Goal: Entertainment & Leisure: Consume media (video, audio)

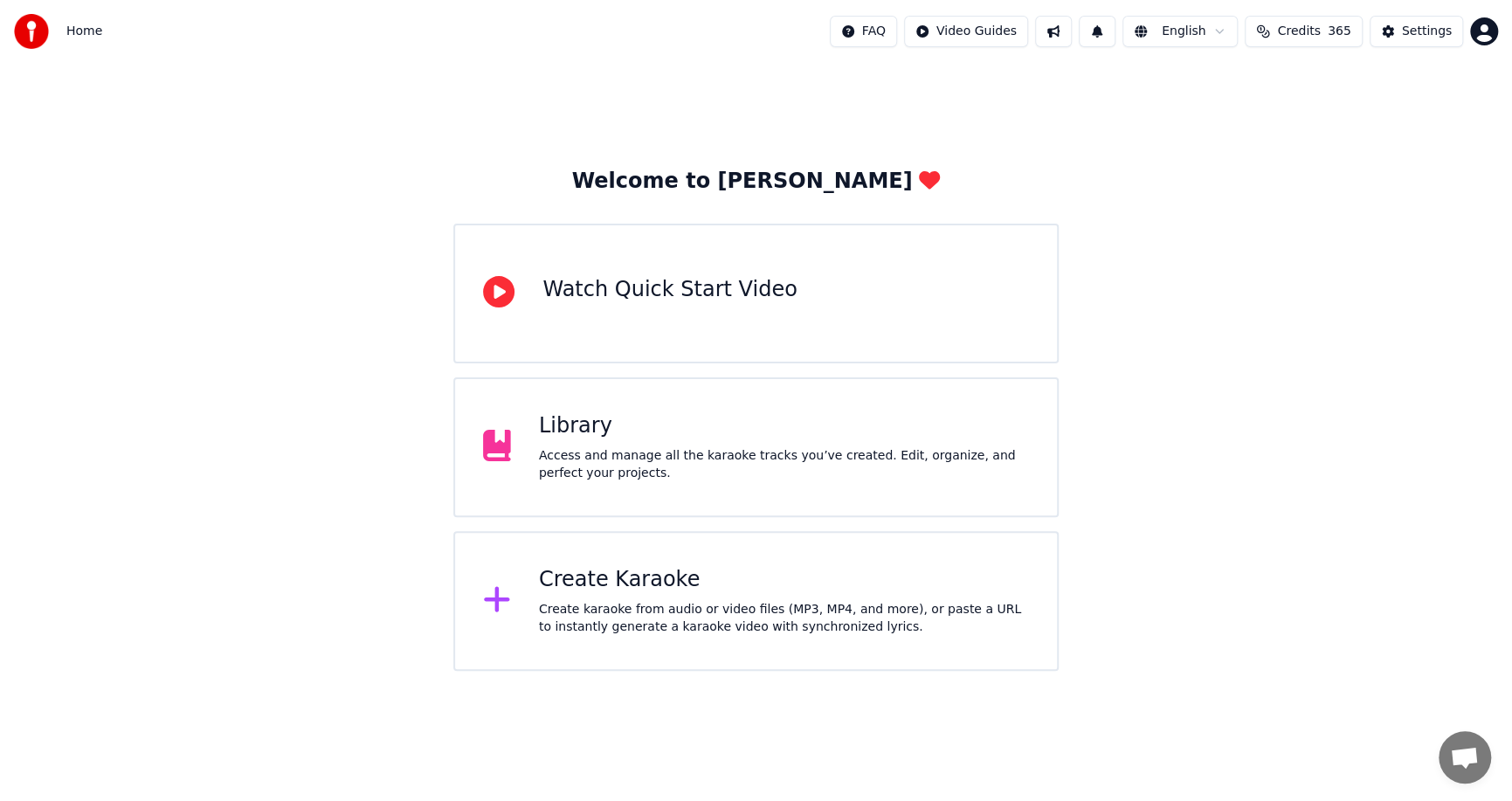
click at [742, 455] on div "Access and manage all the karaoke tracks you’ve created. Edit, organize, and pe…" at bounding box center [783, 465] width 489 height 35
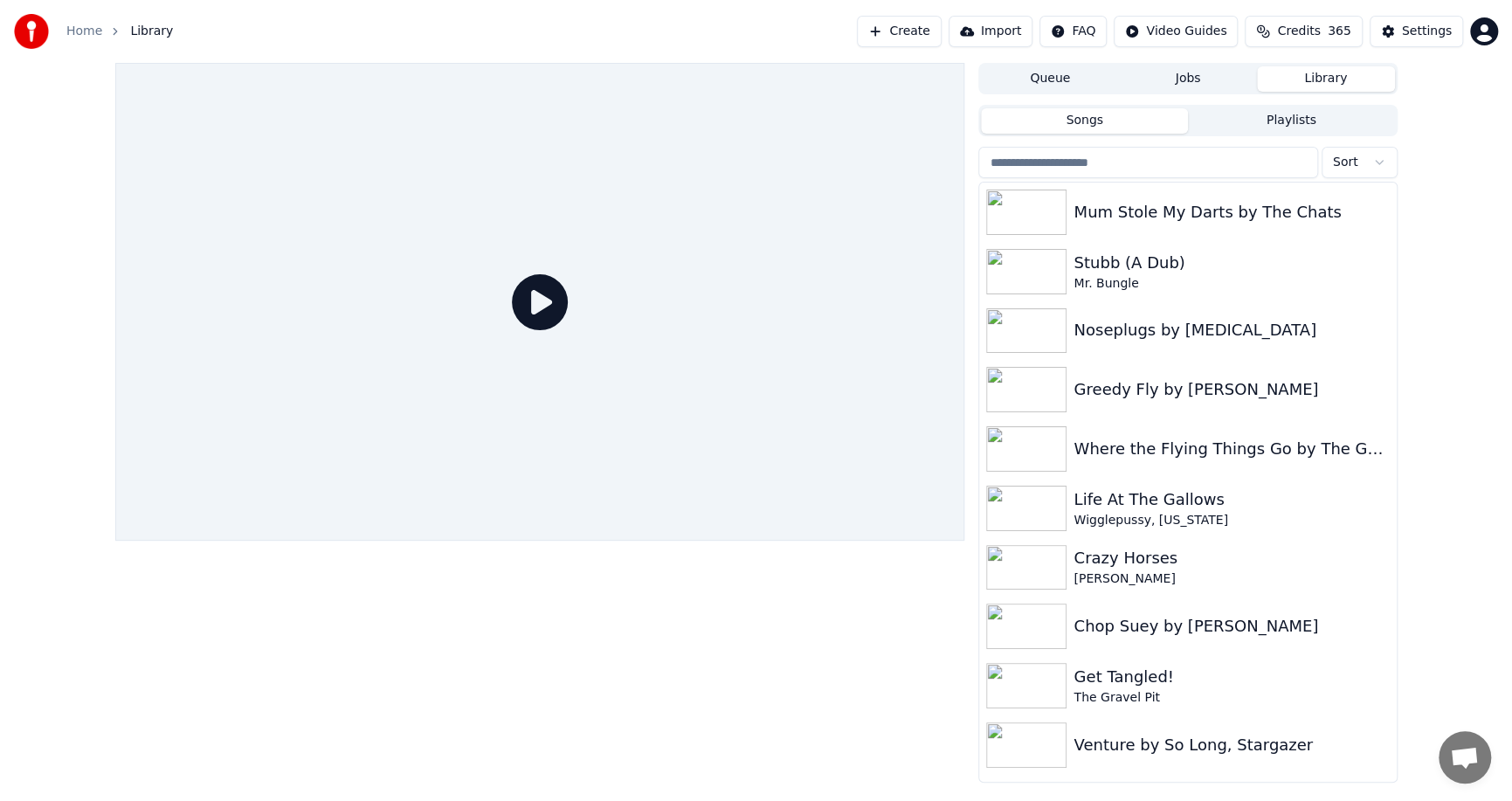
click at [1356, 155] on html "Home Library Create Import FAQ Video Guides Credits 365 Settings Queue Jobs Lib…" at bounding box center [756, 400] width 1512 height 801
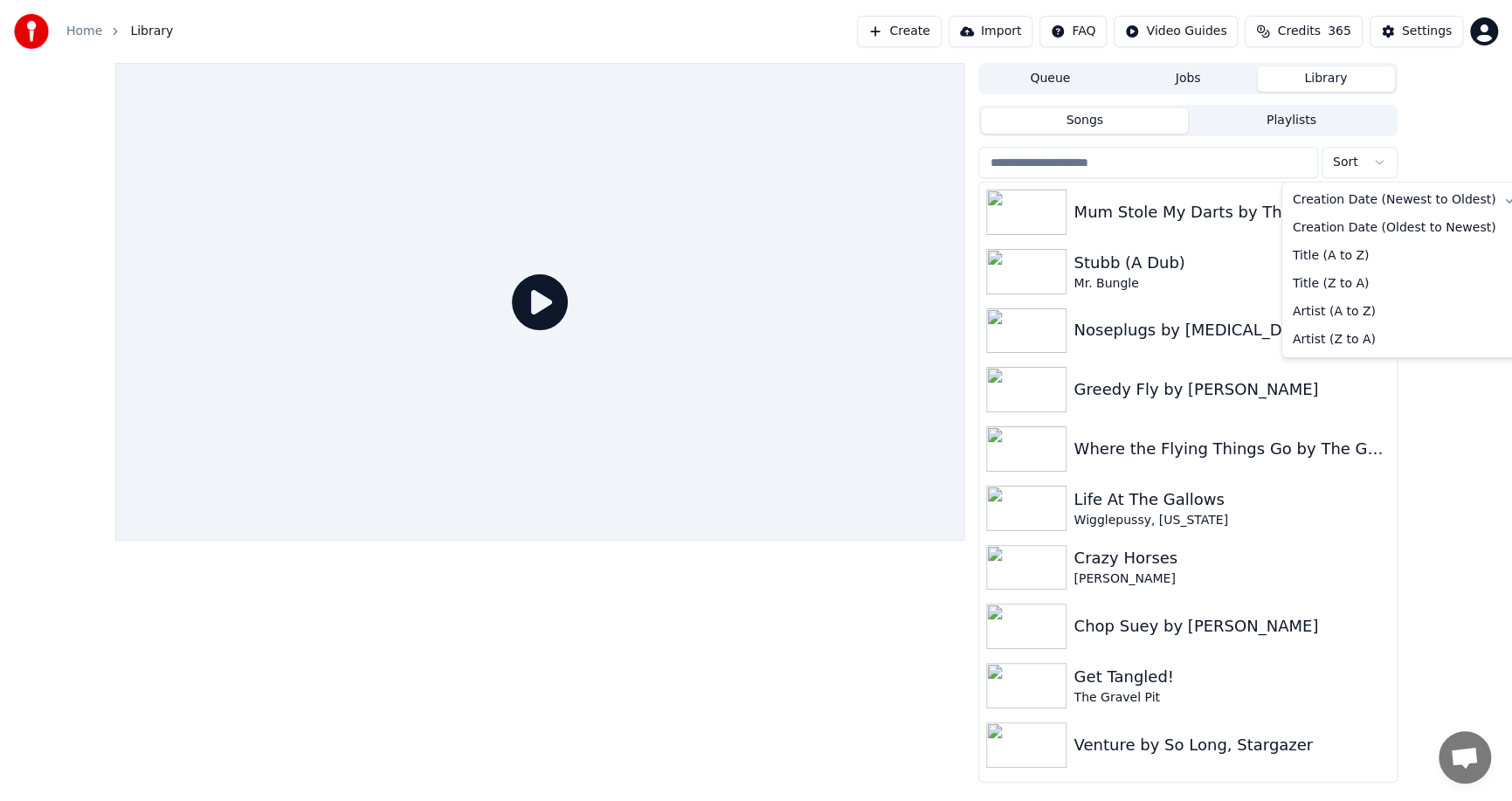
click at [1465, 120] on html "Home Library Create Import FAQ Video Guides Credits 365 Settings Queue Jobs Lib…" at bounding box center [756, 400] width 1512 height 801
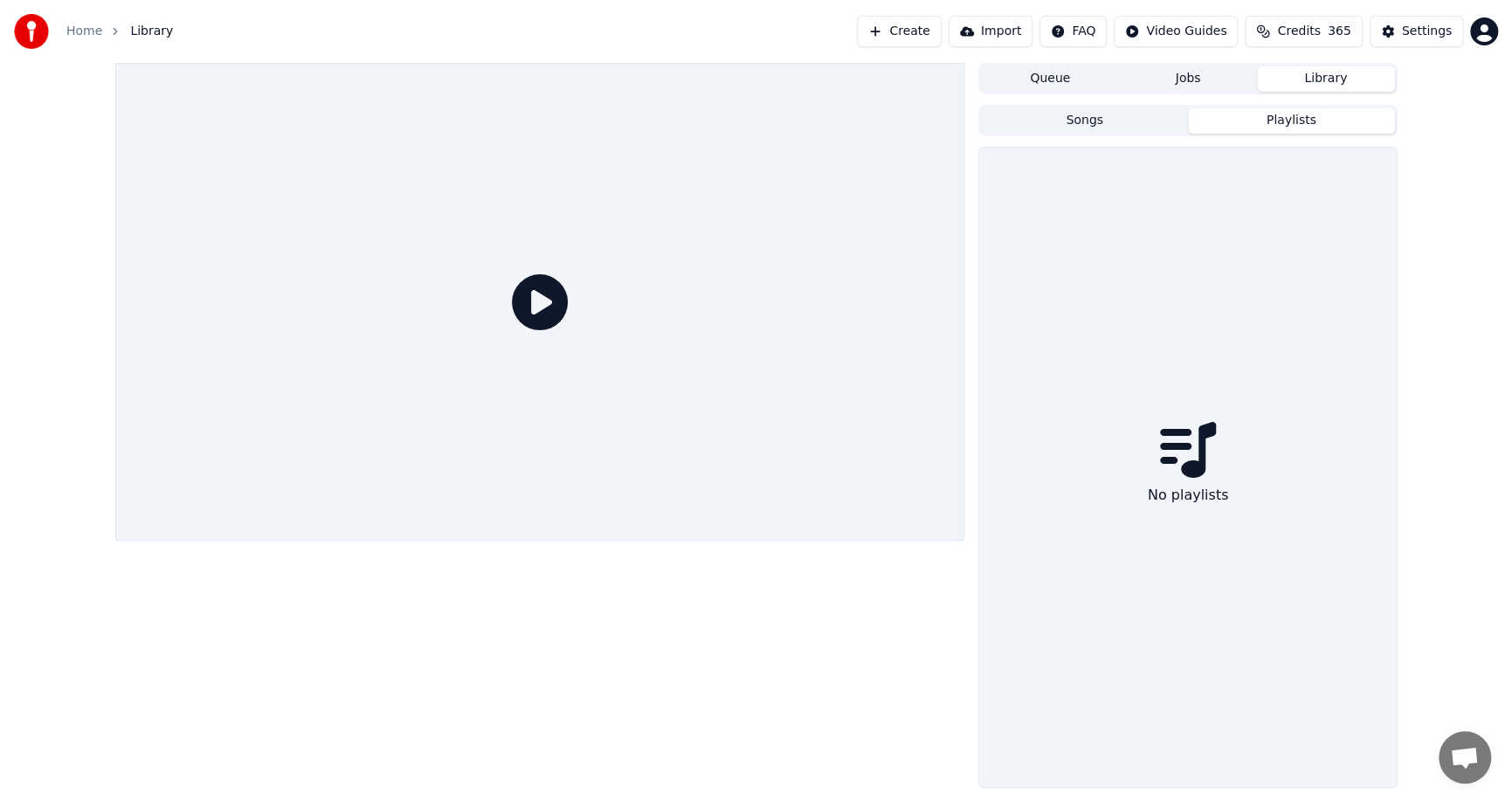
click at [1271, 119] on button "Playlists" at bounding box center [1291, 120] width 207 height 25
click at [1062, 121] on button "Songs" at bounding box center [1084, 120] width 207 height 25
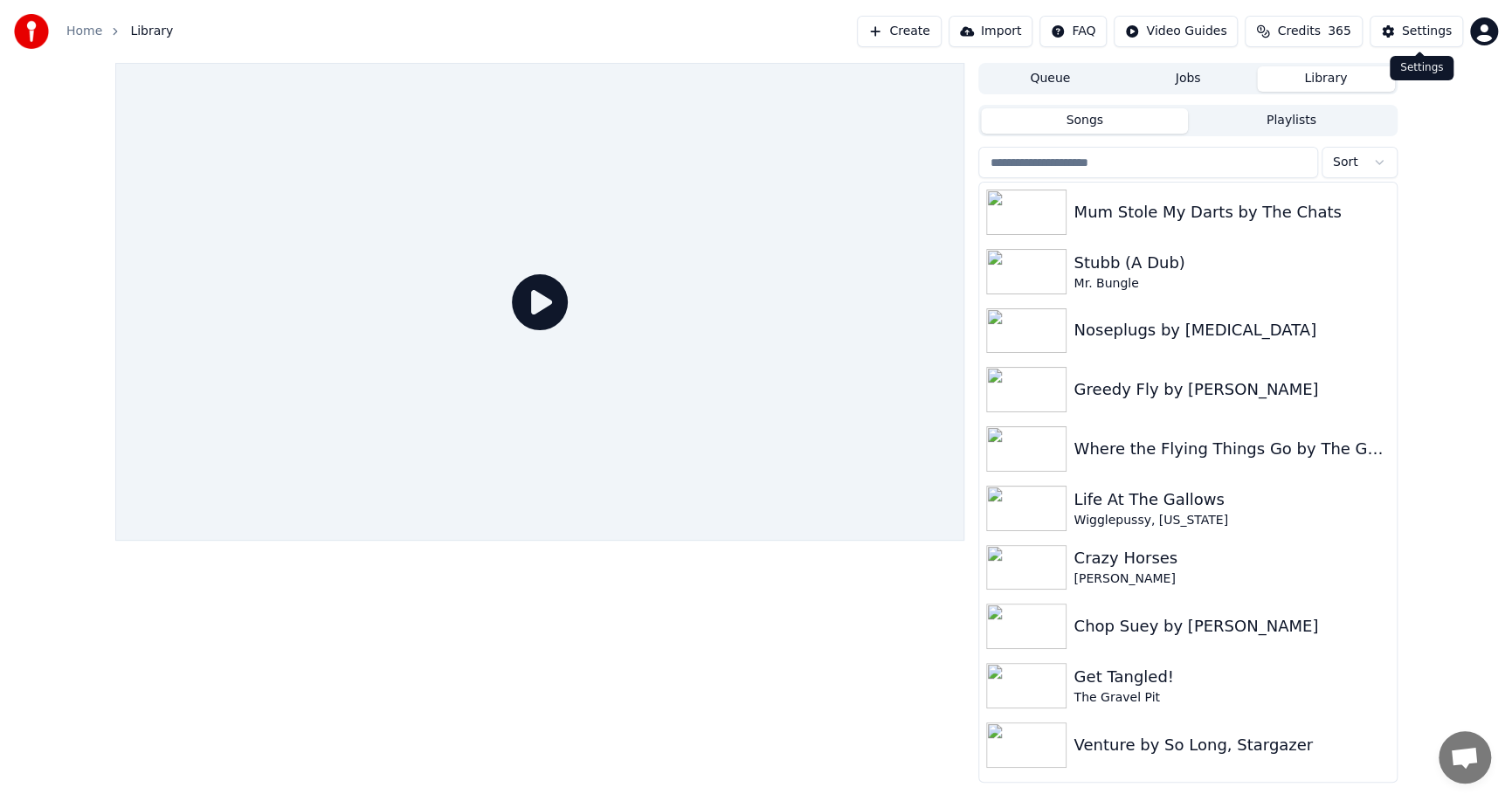
click at [1399, 26] on button "Settings" at bounding box center [1416, 32] width 93 height 32
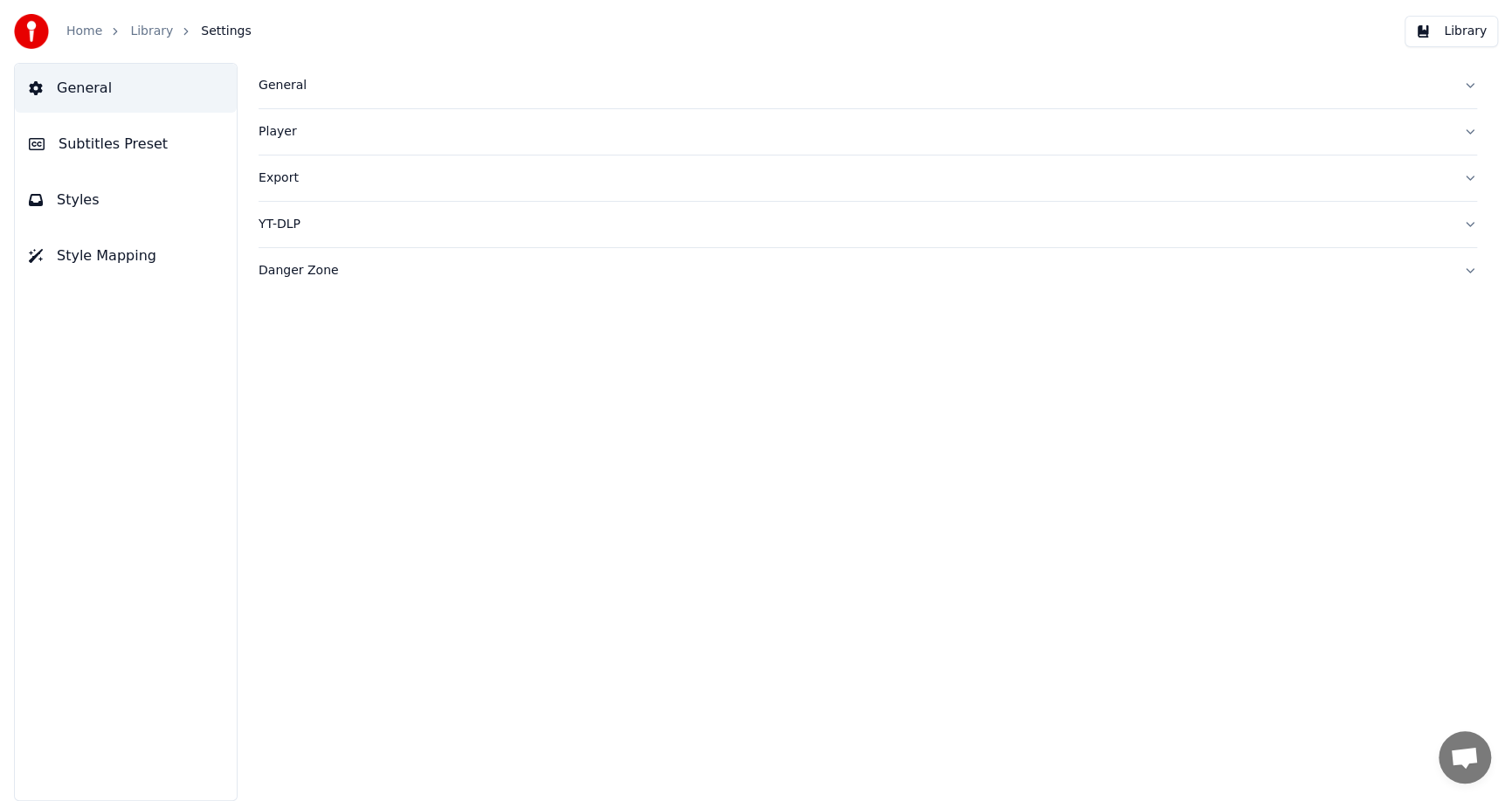
click at [411, 265] on div "Danger Zone" at bounding box center [853, 271] width 1190 height 18
click at [353, 448] on button "Import Settings" at bounding box center [331, 446] width 146 height 32
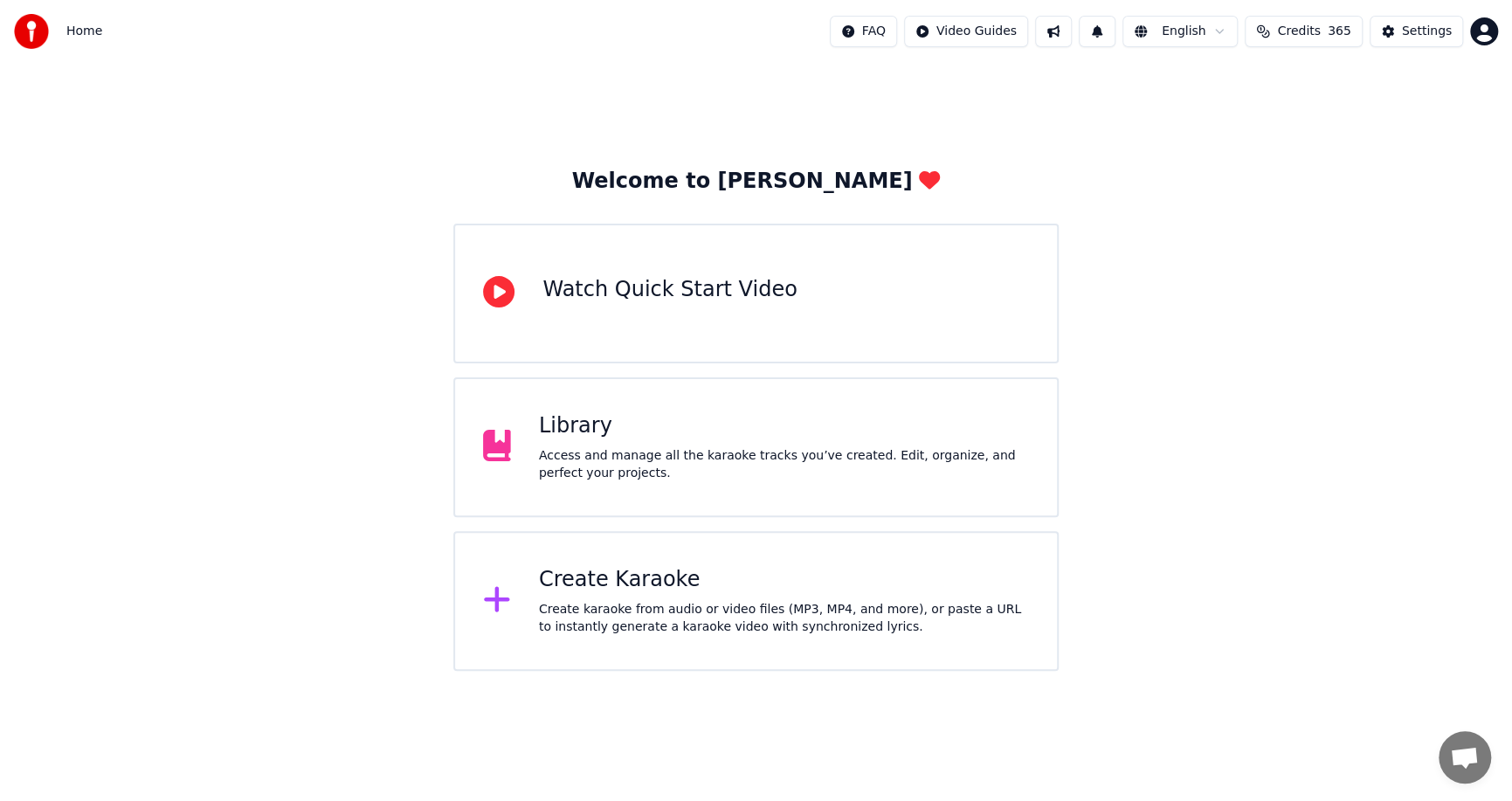
click at [631, 429] on div "Library" at bounding box center [783, 426] width 489 height 28
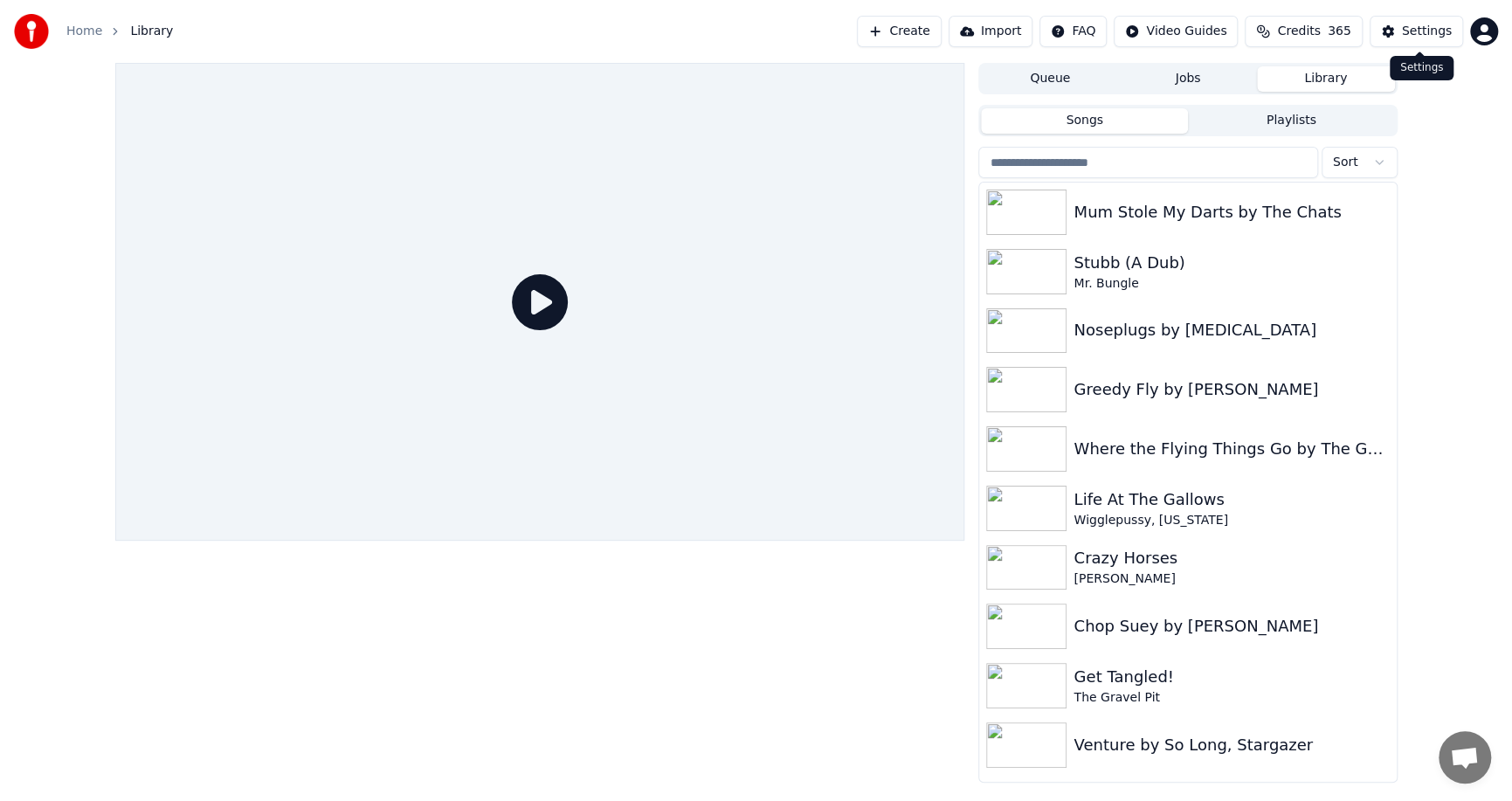
click at [1394, 28] on button "Settings" at bounding box center [1416, 32] width 93 height 32
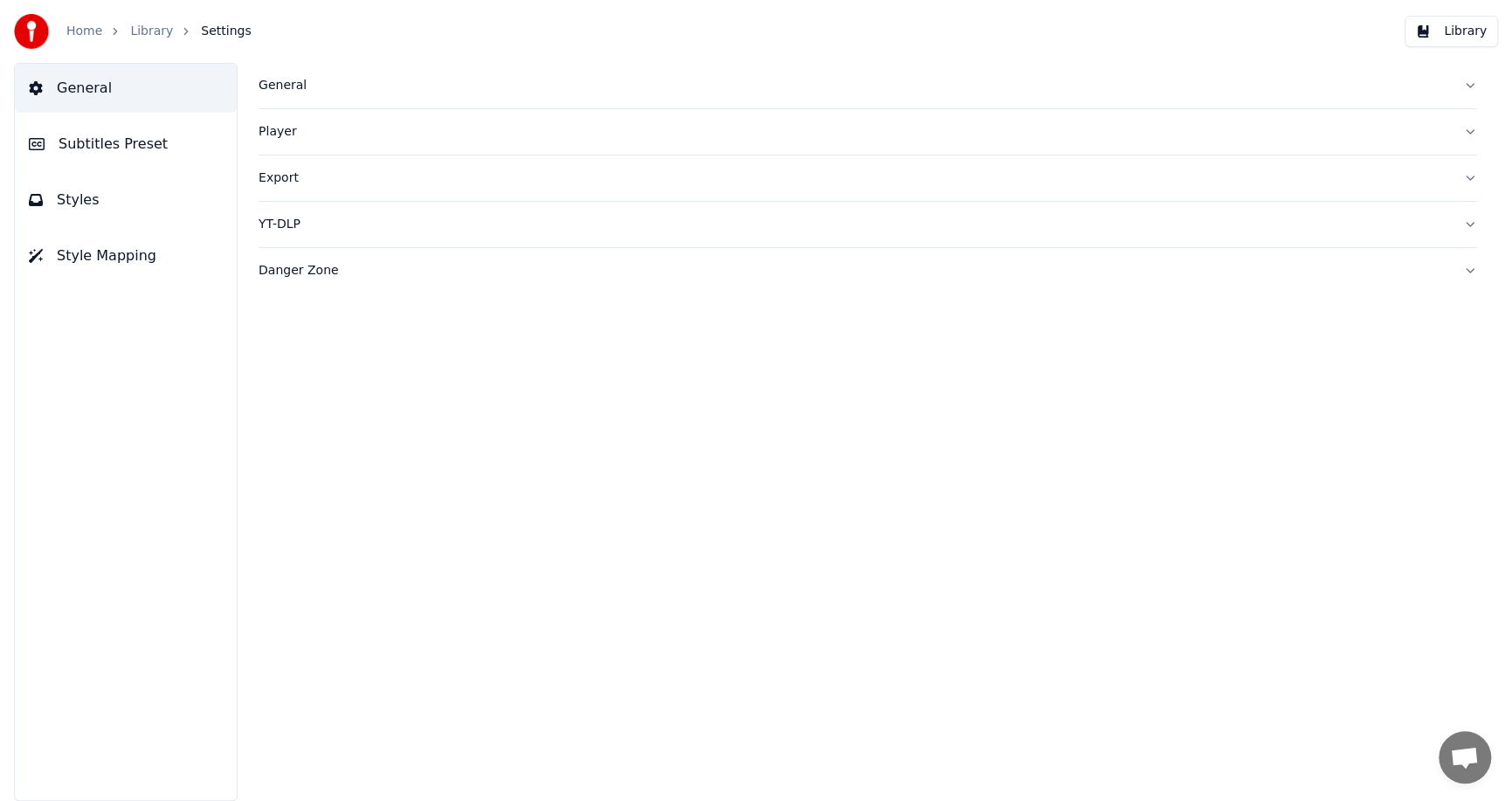
click at [388, 95] on button "General" at bounding box center [867, 86] width 1218 height 46
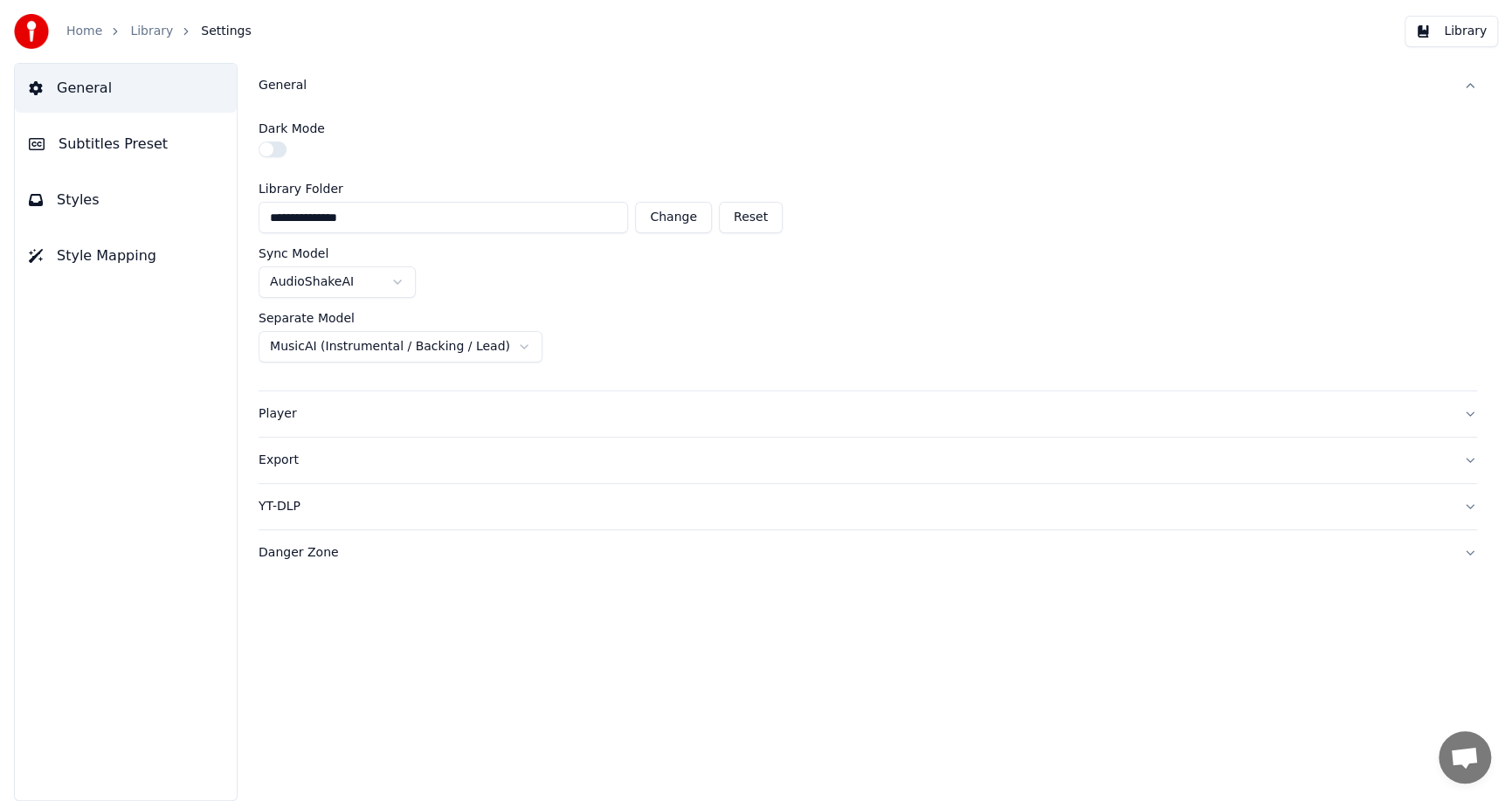
click at [150, 33] on link "Library" at bounding box center [152, 31] width 43 height 18
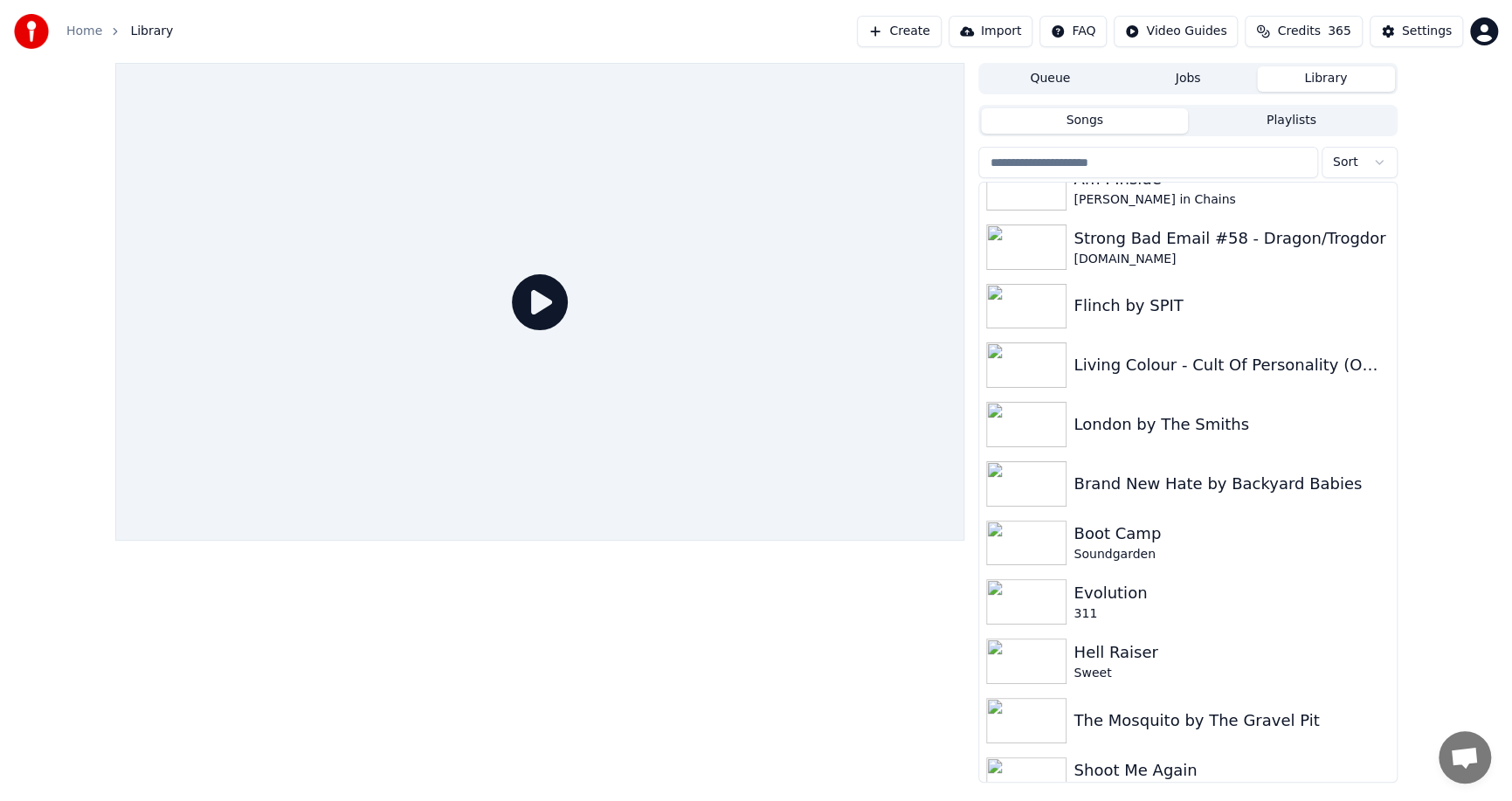
scroll to position [1555, 0]
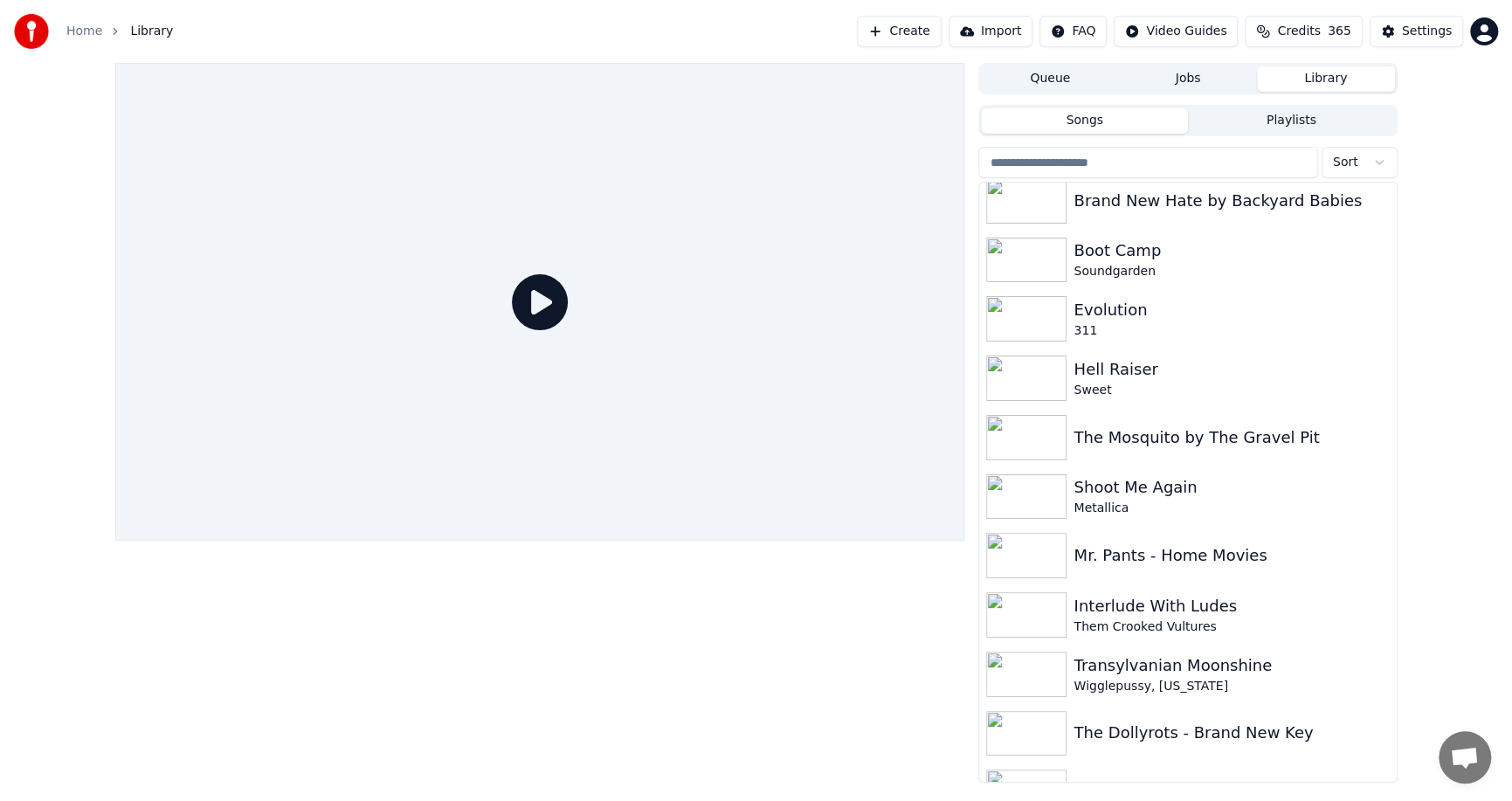
click at [1376, 447] on div "The Mosquito by The Gravel Pit" at bounding box center [1187, 437] width 417 height 60
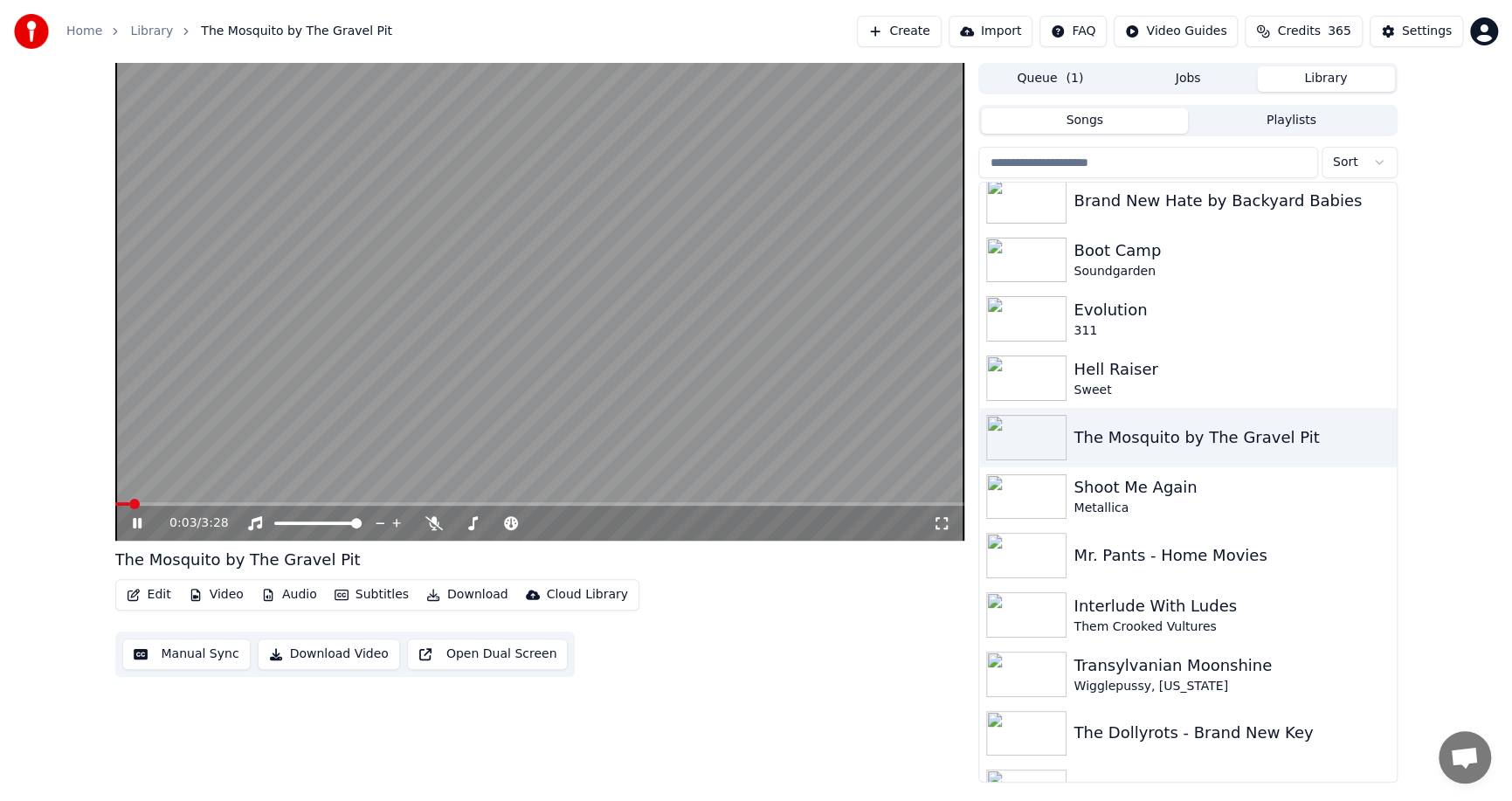
click at [129, 524] on icon at bounding box center [150, 523] width 41 height 14
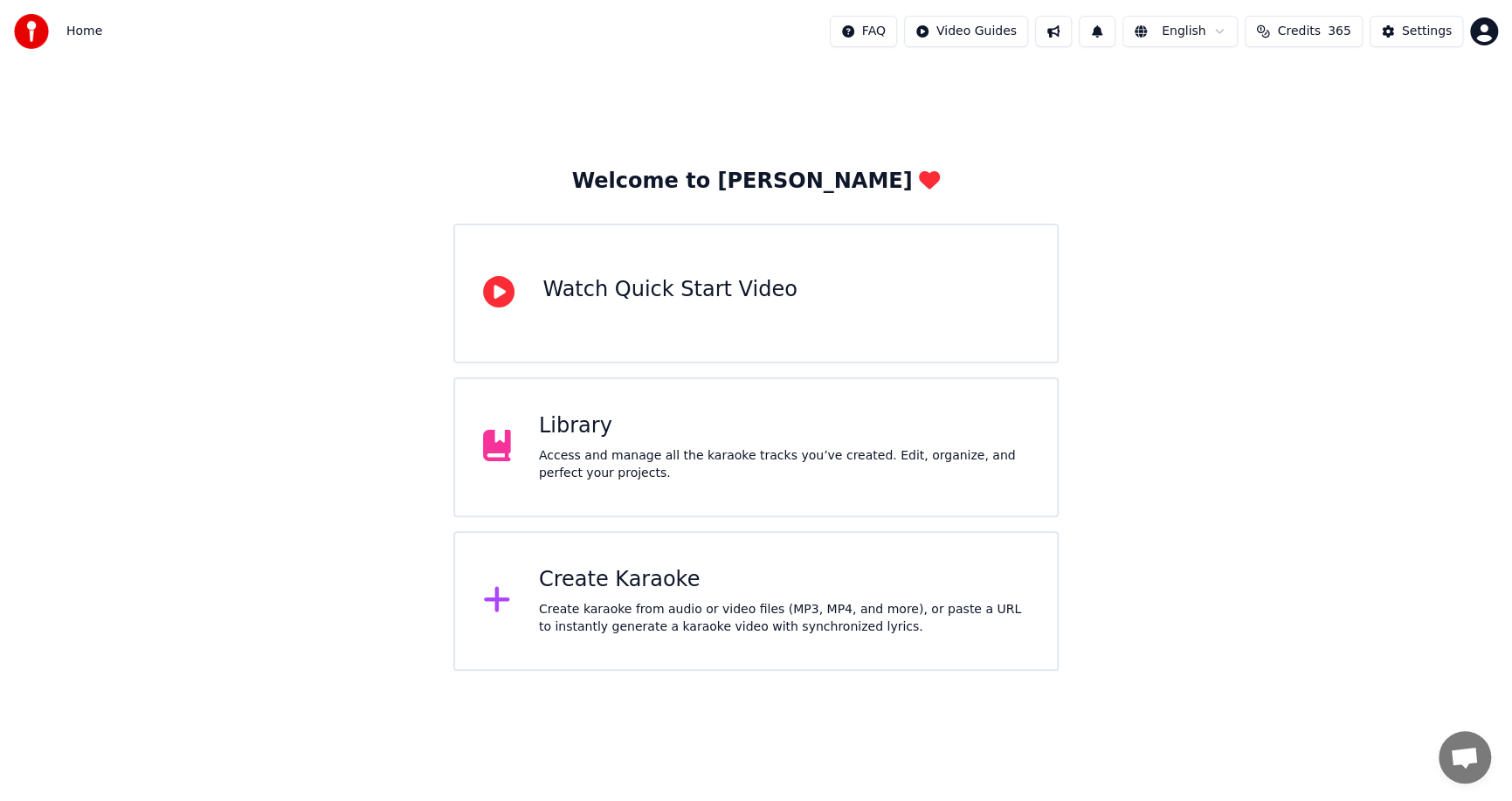
click at [1111, 31] on button at bounding box center [1096, 32] width 36 height 32
click at [1072, 33] on button at bounding box center [1052, 32] width 36 height 32
click at [917, 131] on div "Welcome to Youka Watch Quick Start Video Library Access and manage all the kara…" at bounding box center [756, 367] width 1512 height 607
